Goal: Find specific page/section: Find specific page/section

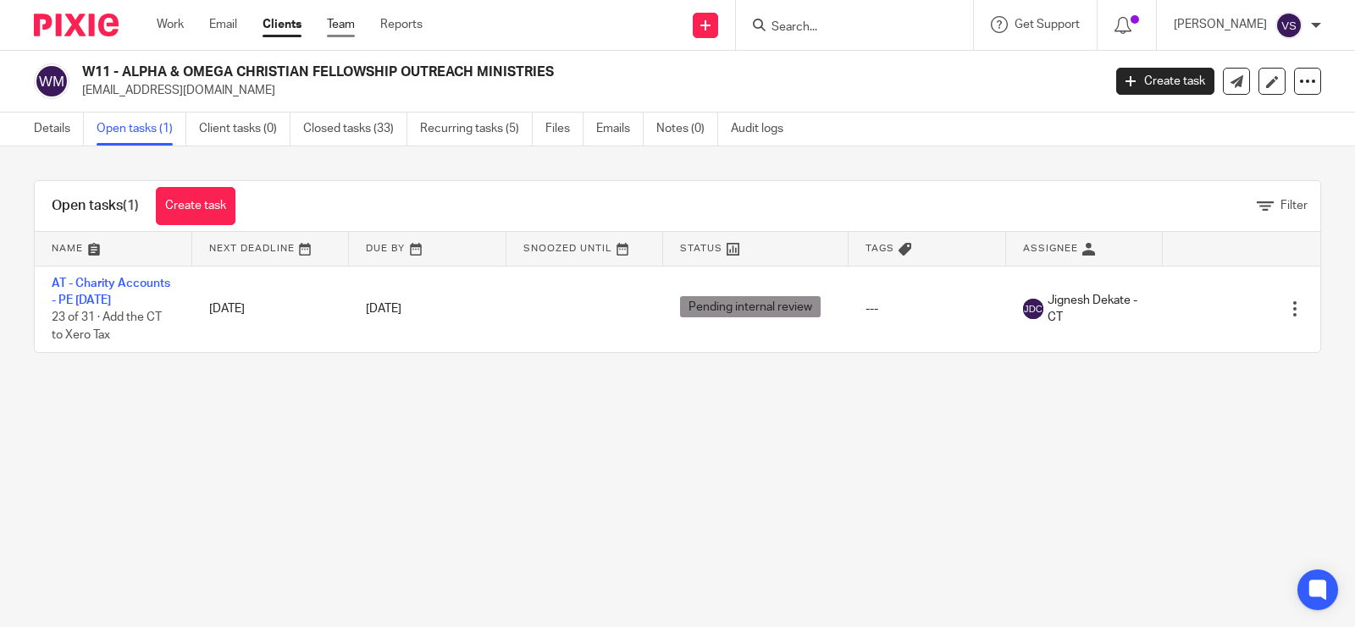
click at [343, 22] on link "Team" at bounding box center [341, 24] width 28 height 17
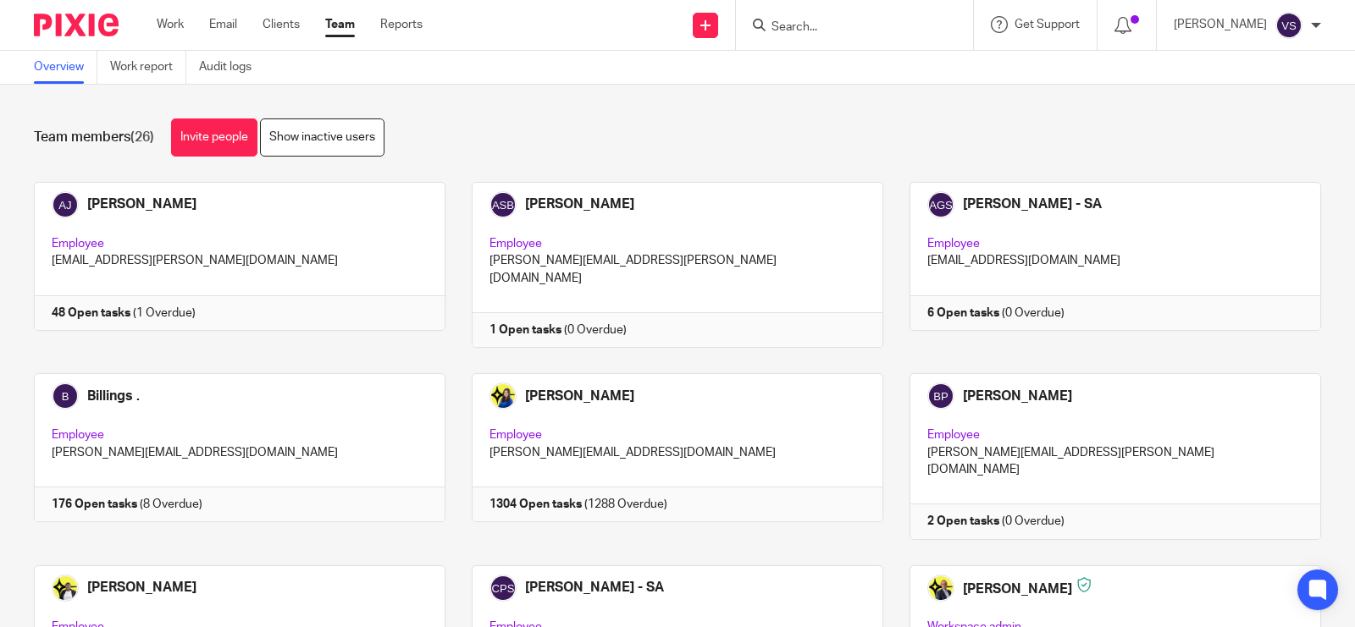
click at [760, 133] on div "Team members (26) Invite people Show inactive users" at bounding box center [677, 138] width 1287 height 38
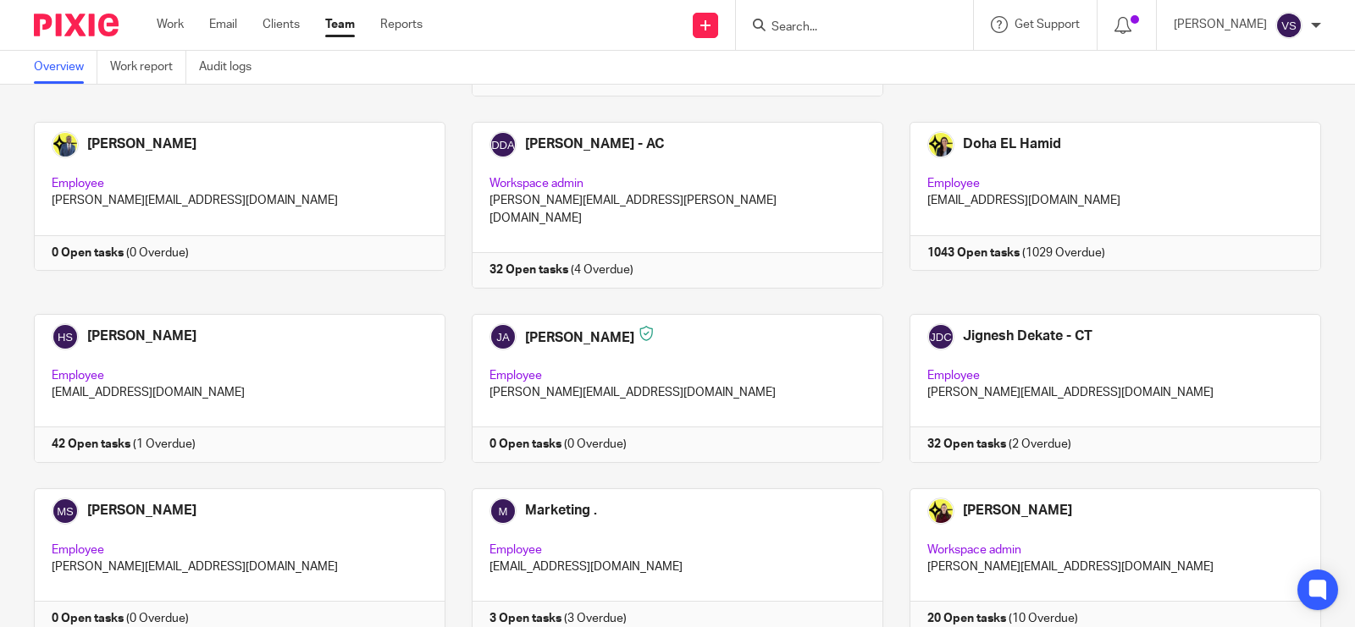
scroll to position [1164, 0]
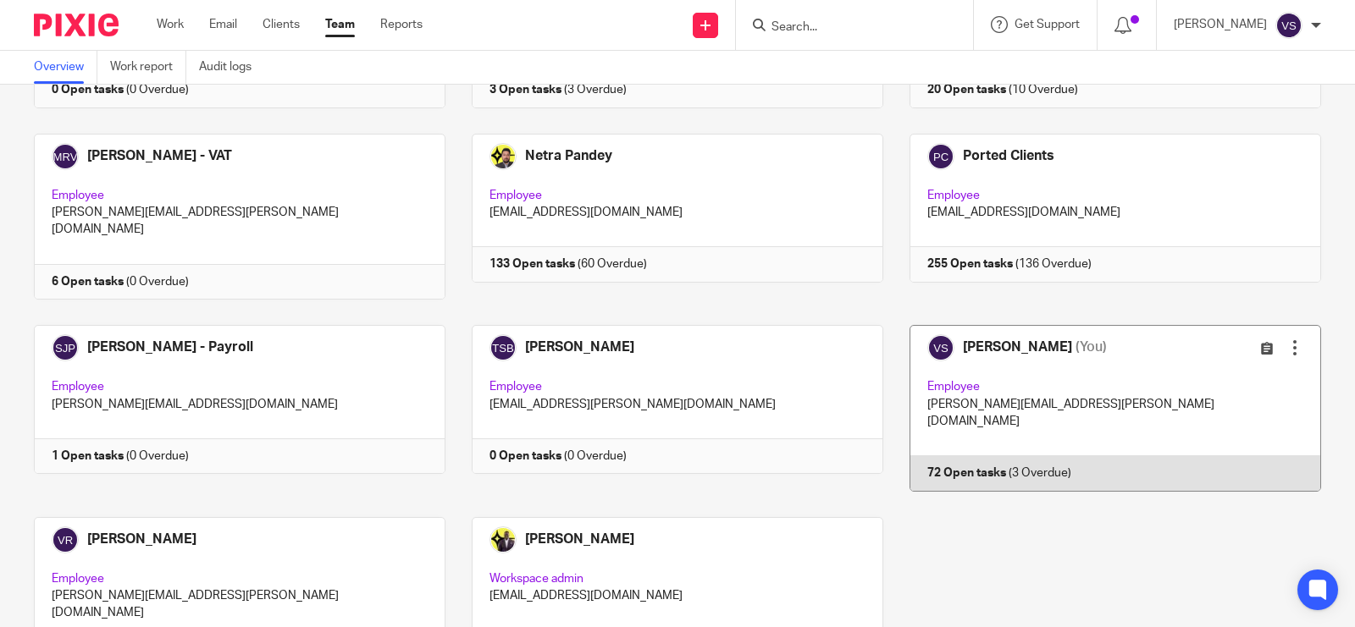
click at [1131, 325] on link at bounding box center [1102, 408] width 438 height 166
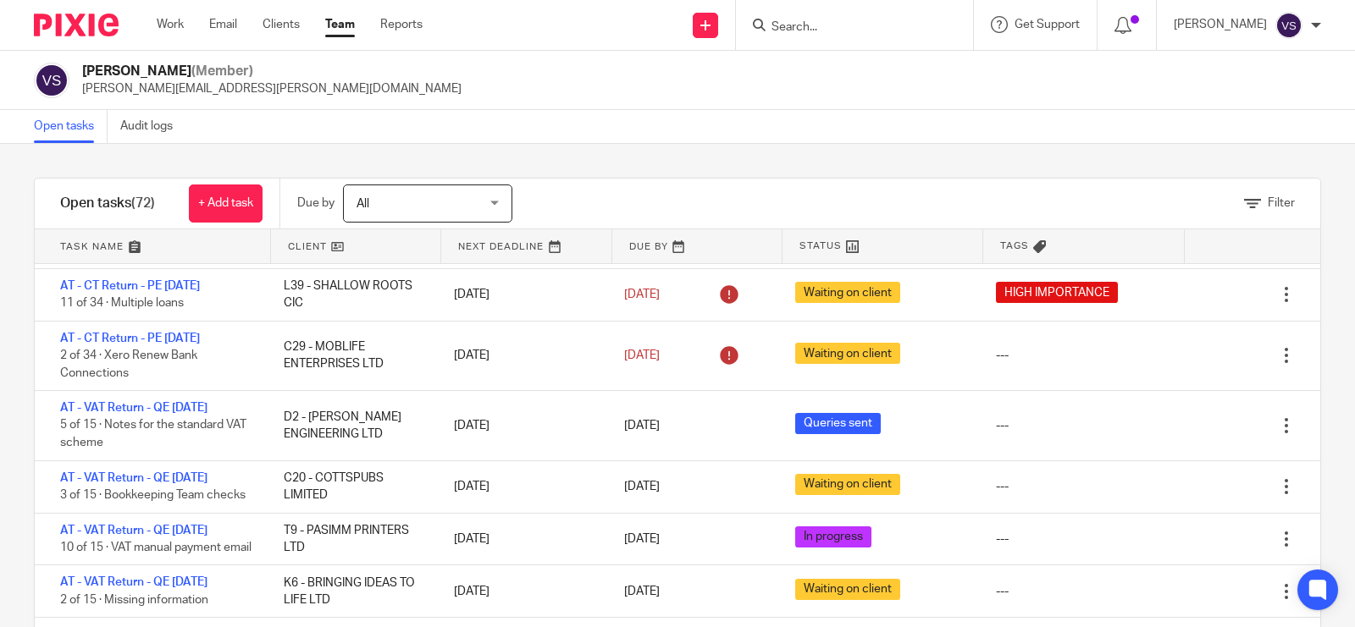
scroll to position [106, 0]
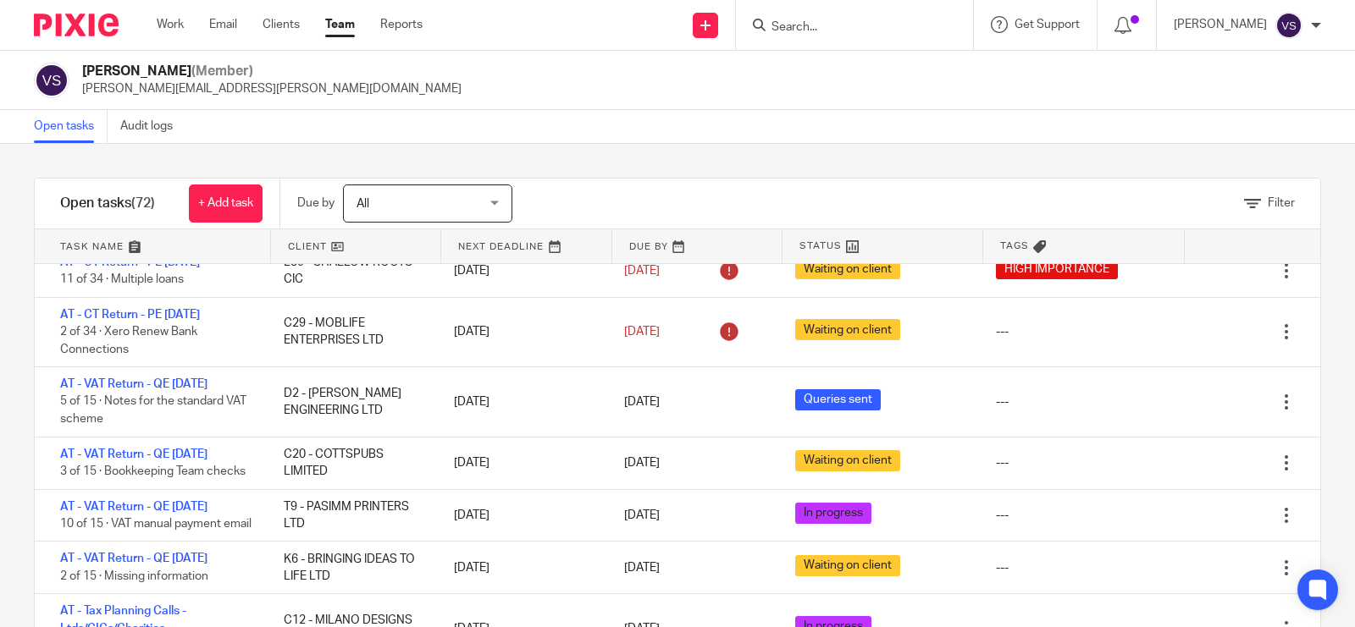
click at [873, 24] on input "Search" at bounding box center [846, 27] width 152 height 15
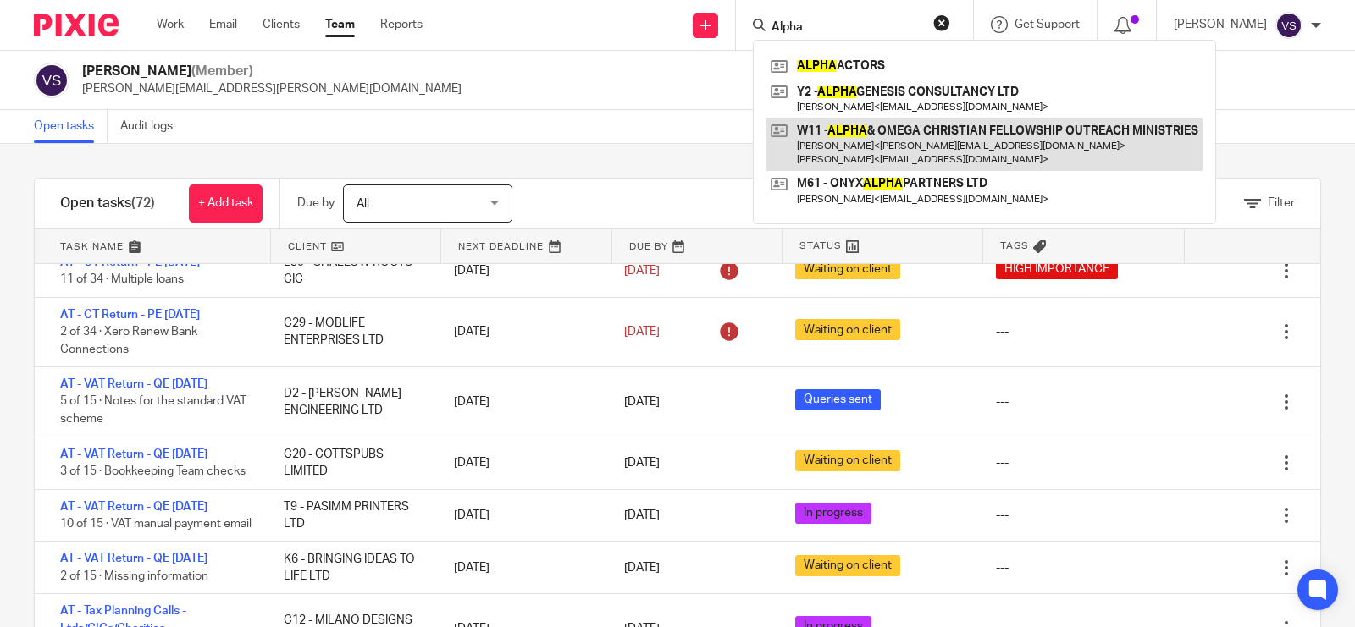
type input "Alpha"
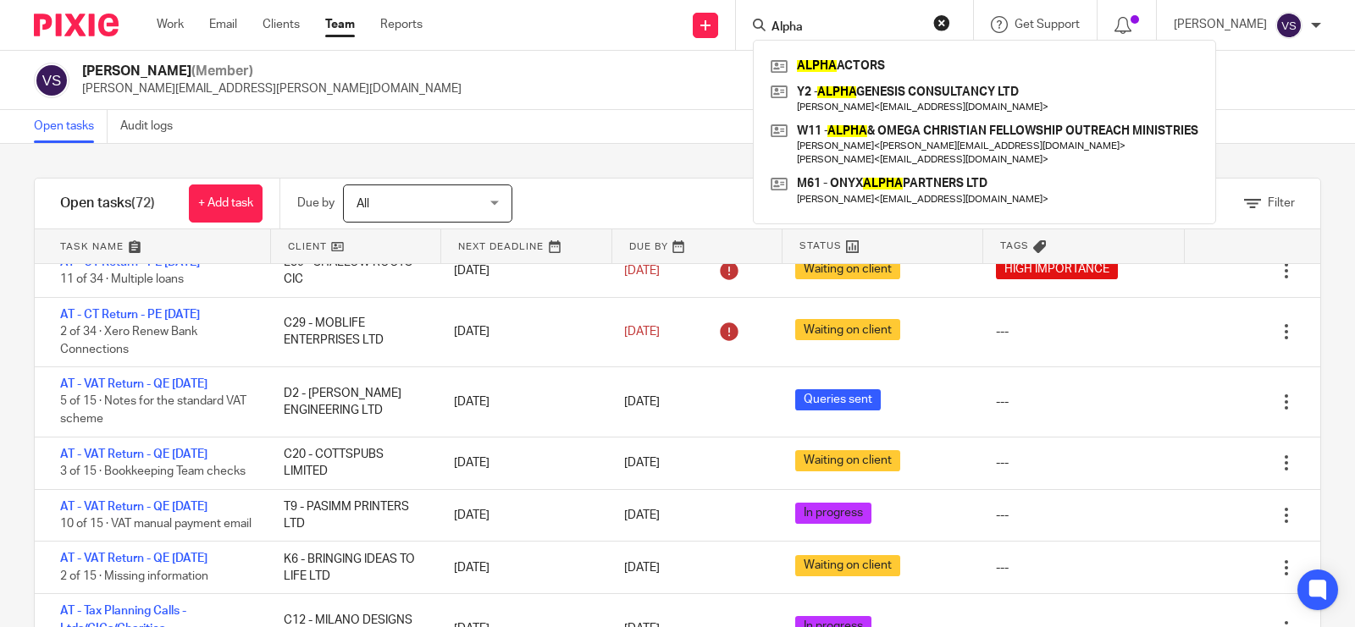
click at [580, 76] on div "[PERSON_NAME] (Member) [PERSON_NAME][EMAIL_ADDRESS][PERSON_NAME][DOMAIN_NAME]" at bounding box center [677, 81] width 1287 height 36
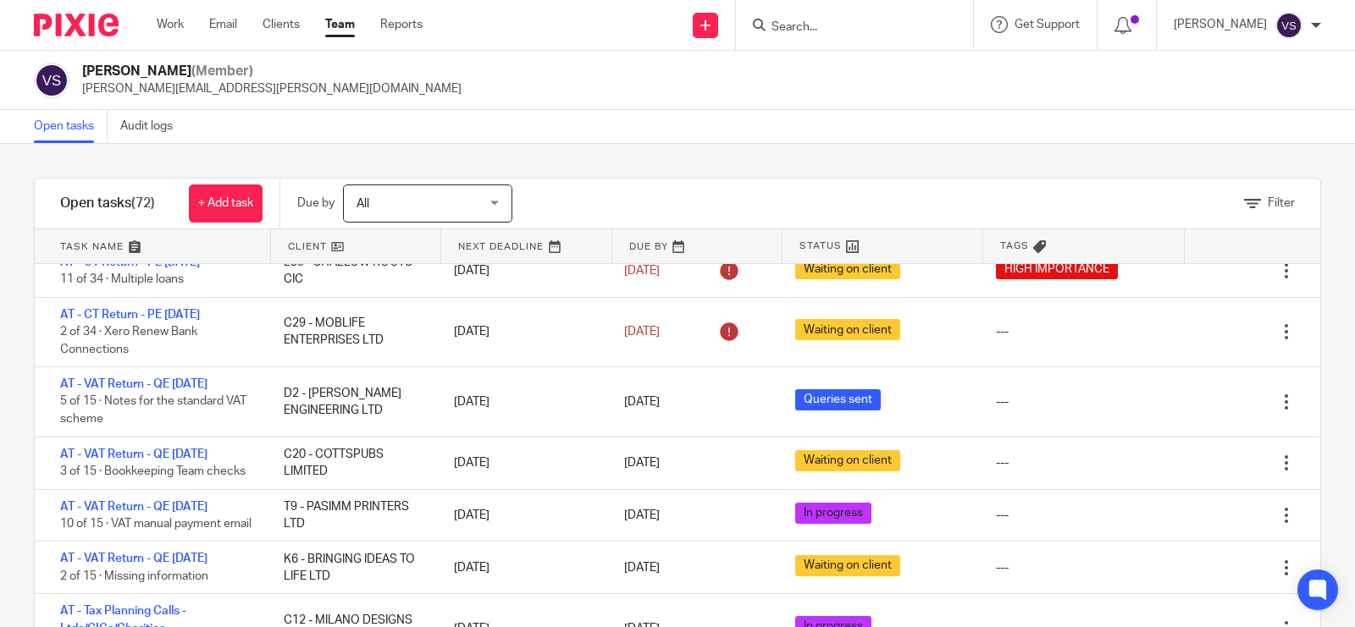
click at [827, 15] on form at bounding box center [860, 24] width 180 height 21
click at [838, 21] on input "Search" at bounding box center [846, 27] width 152 height 15
click at [734, 131] on div "Open tasks Audit logs" at bounding box center [677, 127] width 1355 height 34
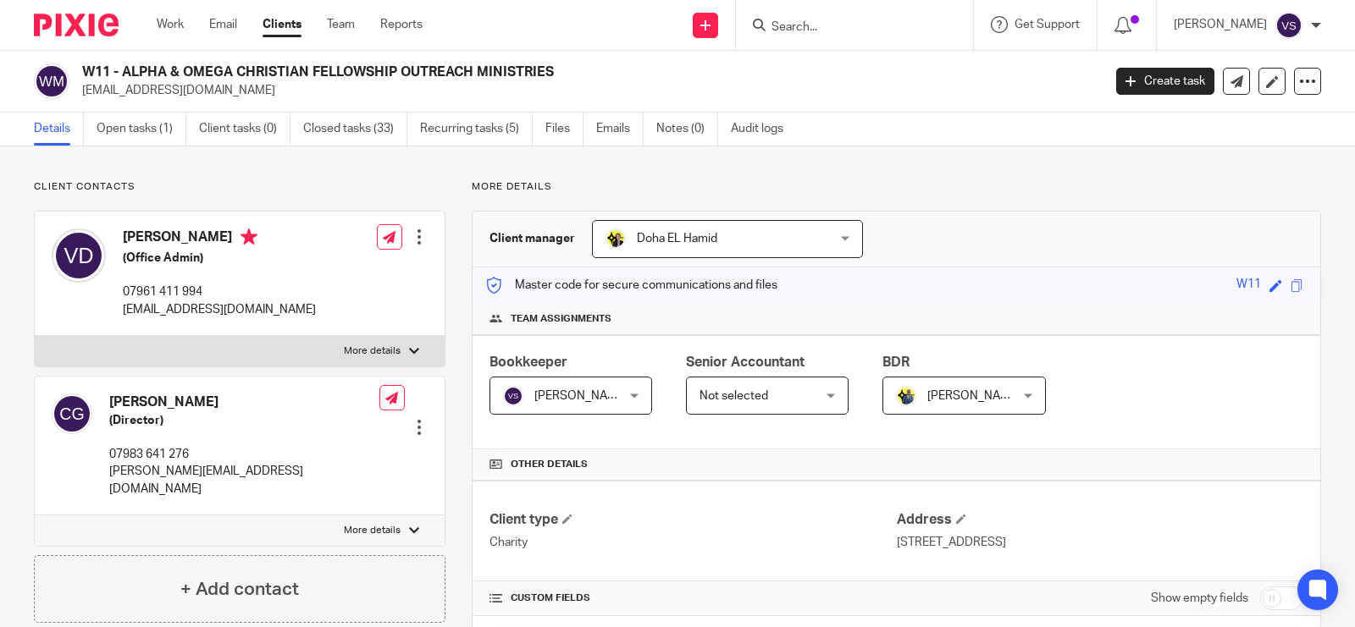
drag, startPoint x: 124, startPoint y: 74, endPoint x: 561, endPoint y: 62, distance: 437.9
click at [561, 62] on div "W11 - ALPHA & OMEGA CHRISTIAN FELLOWSHIP OUTREACH MINISTRIES info@aochurch.uk C…" at bounding box center [677, 82] width 1355 height 62
copy h2 "ALPHA & OMEGA CHRISTIAN FELLOWSHIP OUTREACH MINISTRIES"
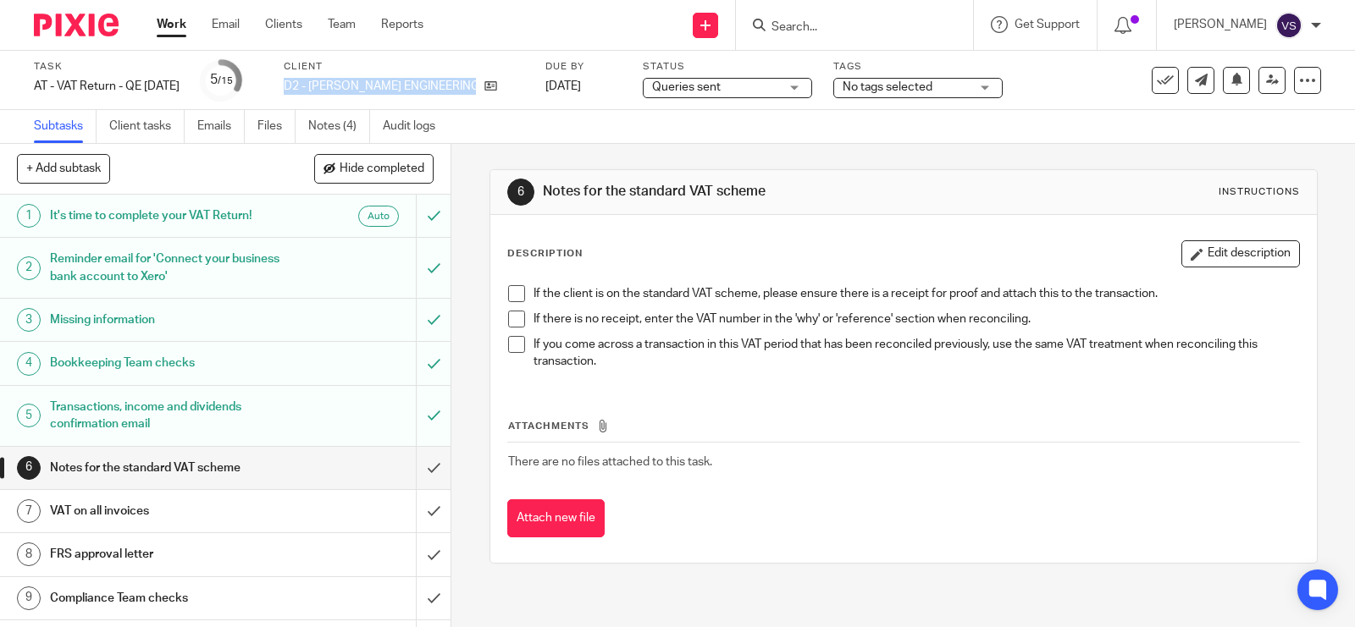
drag, startPoint x: 0, startPoint y: 0, endPoint x: 483, endPoint y: 79, distance: 489.8
click at [483, 79] on div "Task AT - VAT Return - QE [DATE] Save AT - VAT Return - QE [DATE] 5 /15 Client …" at bounding box center [570, 80] width 1073 height 41
copy div "D2 - [PERSON_NAME] ENGINEERING LTD"
